Goal: Book appointment/travel/reservation

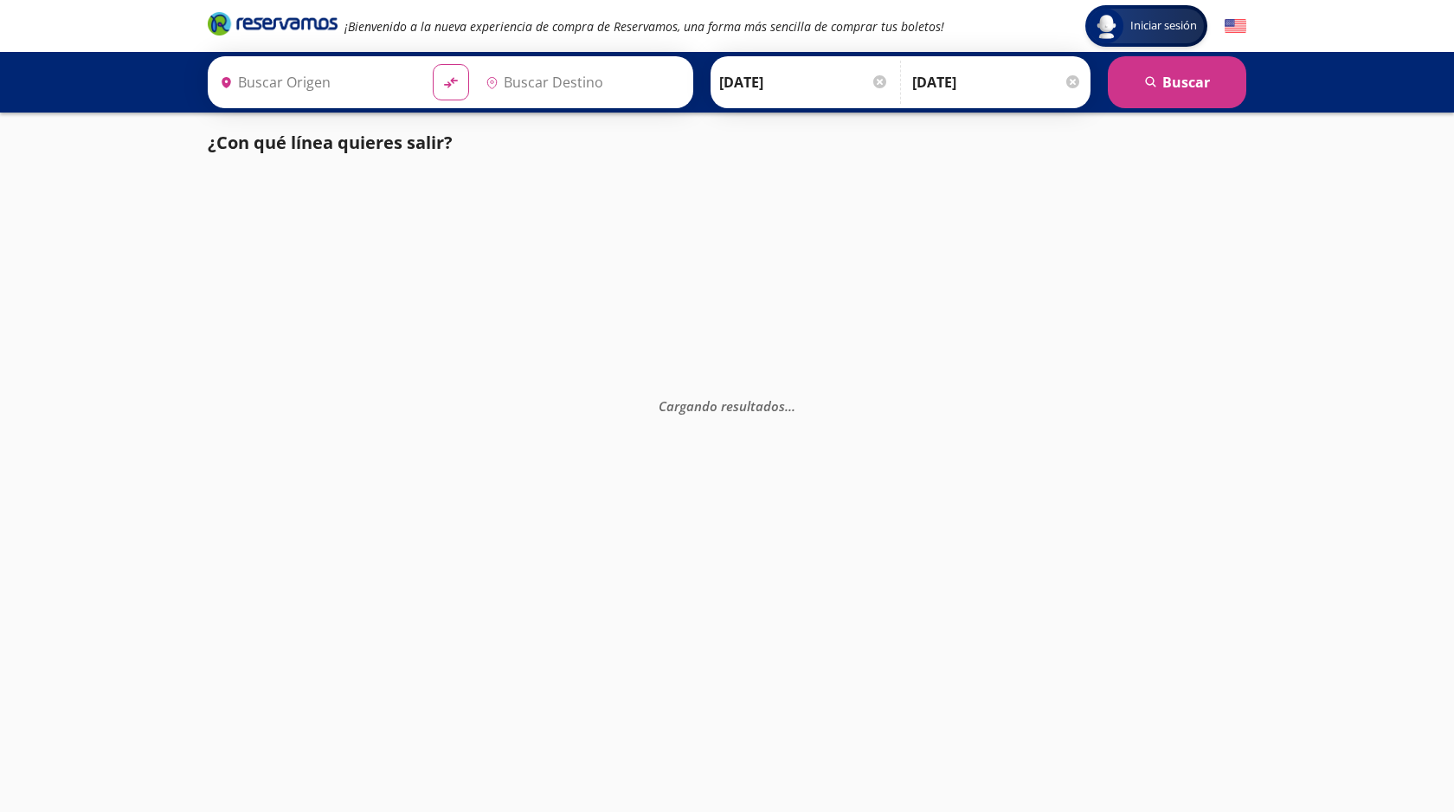
type input "[GEOGRAPHIC_DATA], [GEOGRAPHIC_DATA]"
type input "Zitácuaro, [GEOGRAPHIC_DATA]"
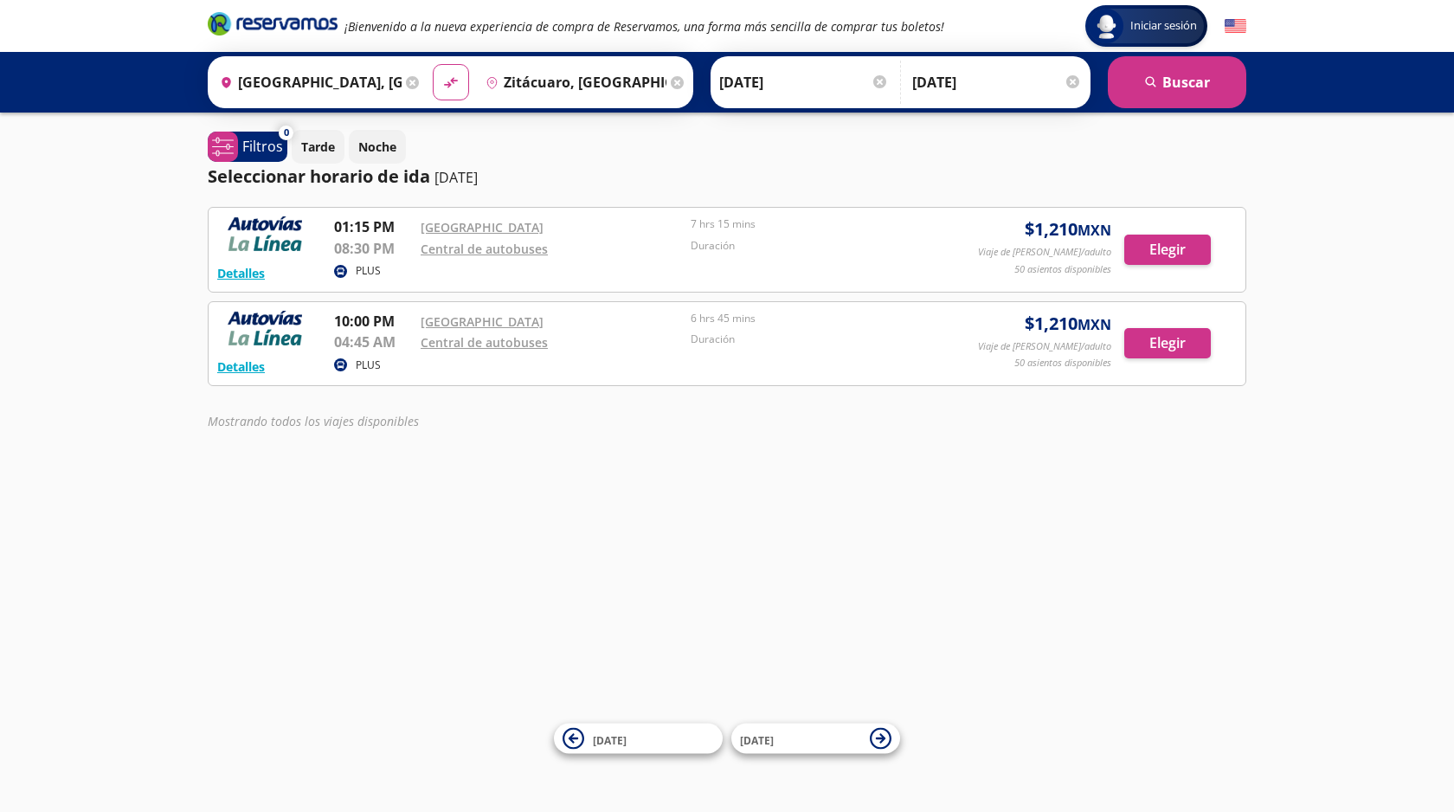
click at [1235, 29] on img at bounding box center [1236, 27] width 22 height 22
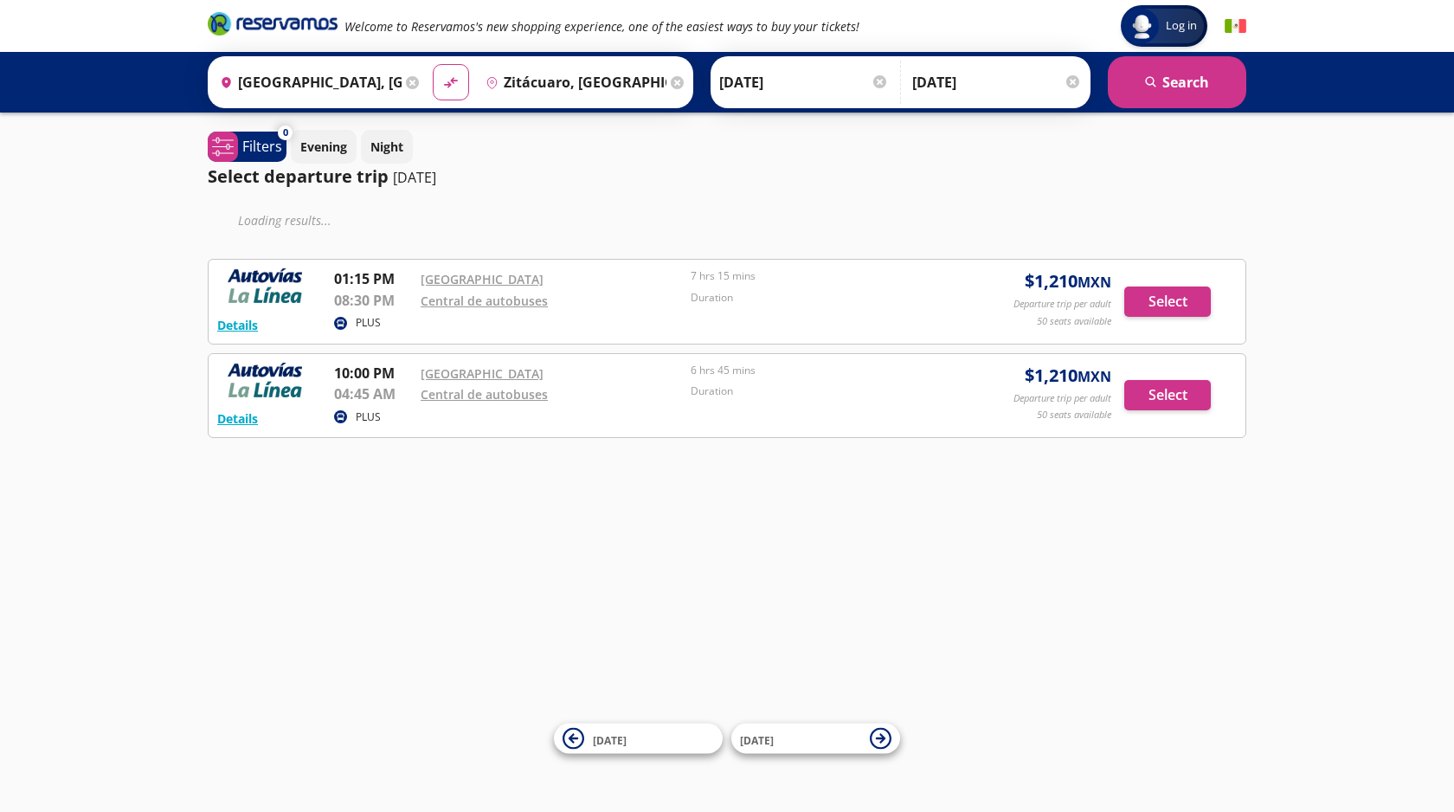
click at [1236, 29] on img at bounding box center [1236, 27] width 22 height 22
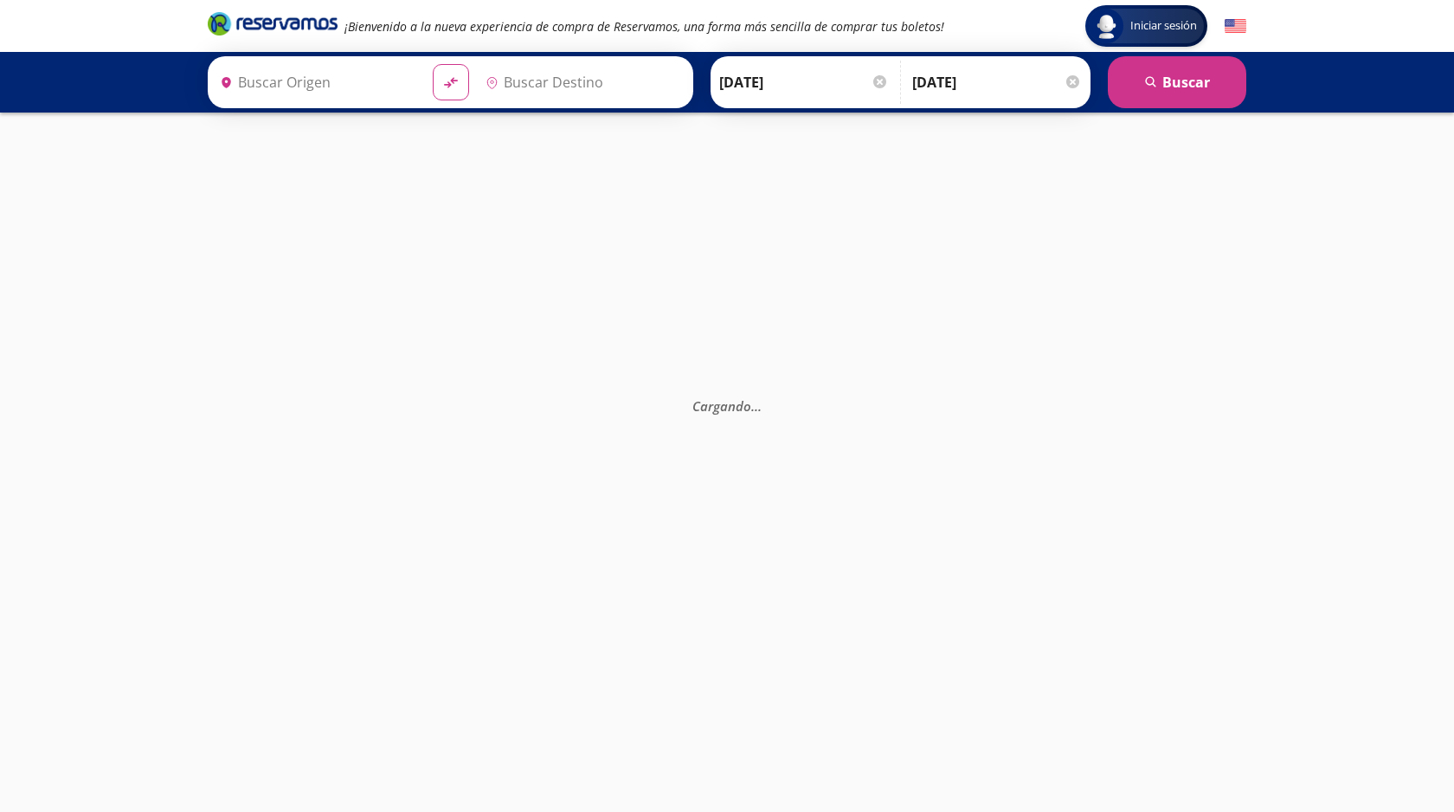
type input "[GEOGRAPHIC_DATA], [GEOGRAPHIC_DATA]"
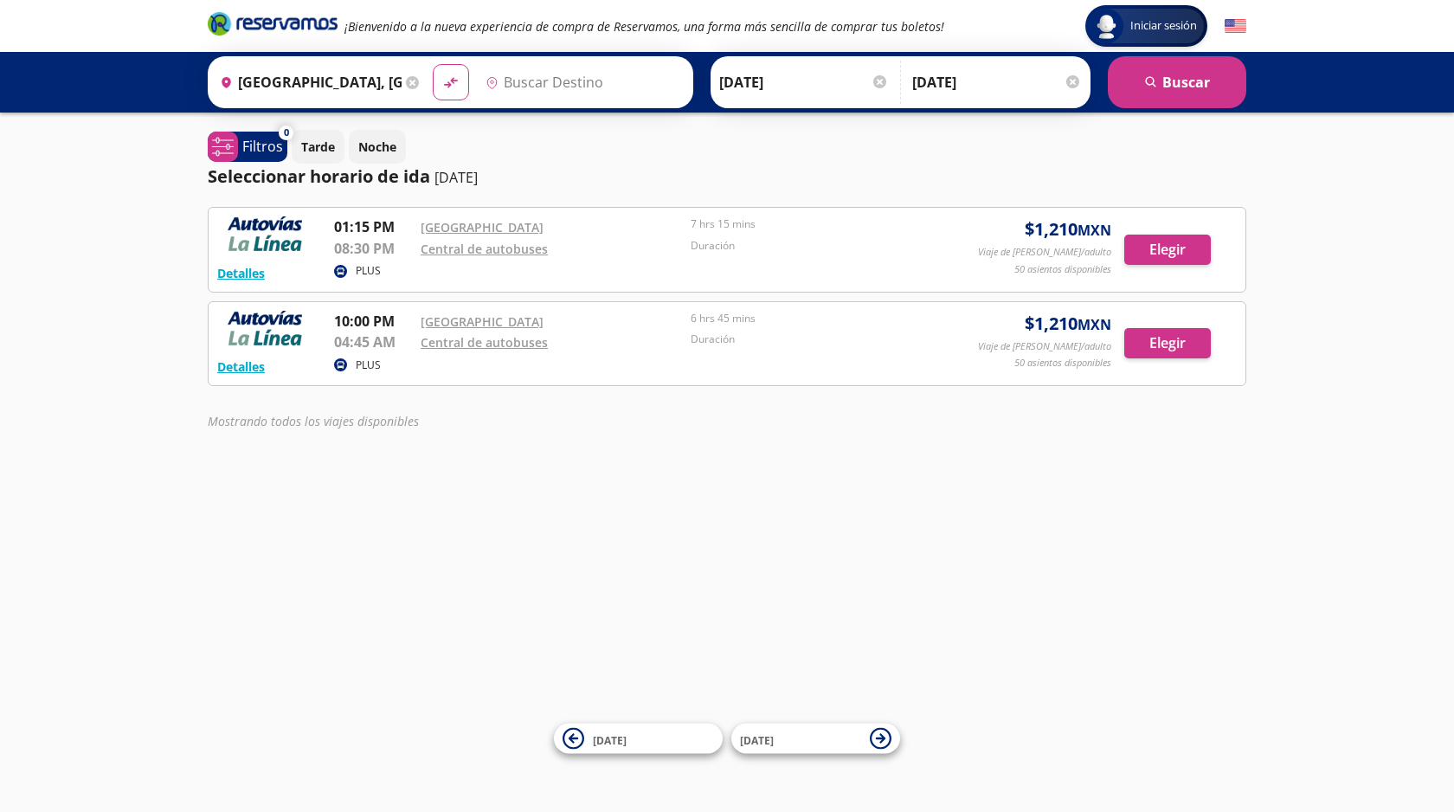
type input "Zitácuaro, [GEOGRAPHIC_DATA]"
click at [246, 276] on button "Detalles" at bounding box center [241, 273] width 48 height 18
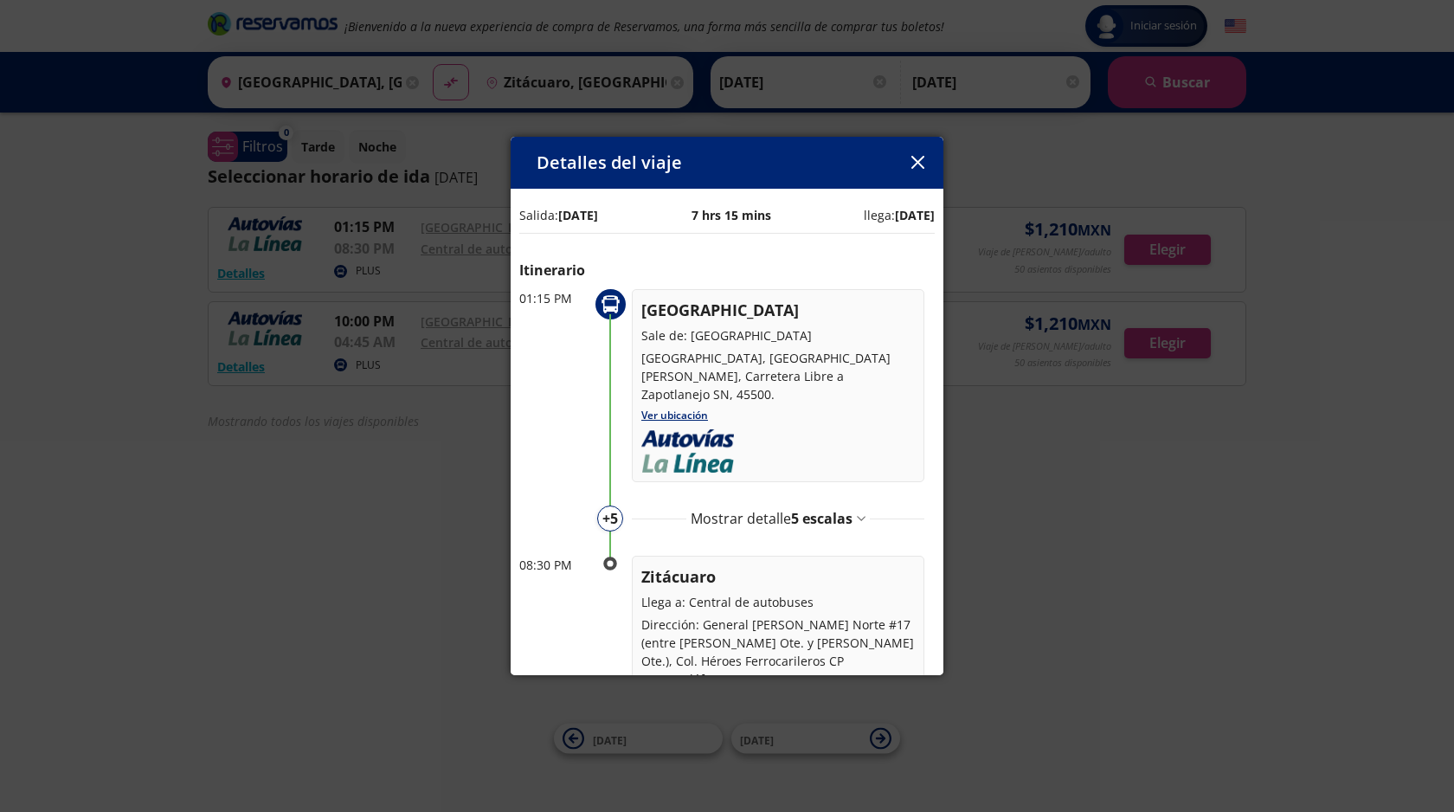
click at [918, 160] on icon "button" at bounding box center [917, 162] width 13 height 13
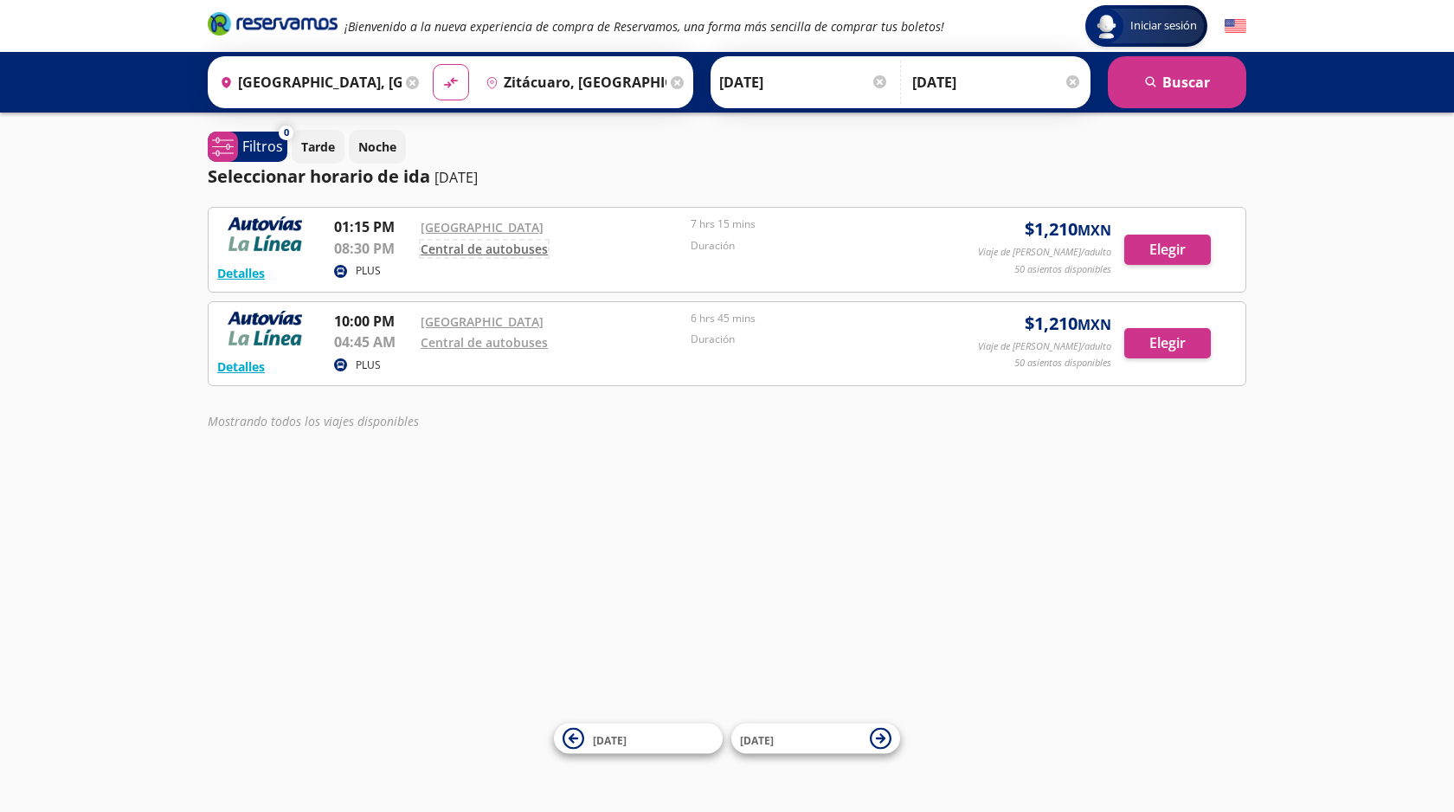
click at [502, 249] on link "Central de autobuses" at bounding box center [484, 249] width 127 height 16
